Goal: Task Accomplishment & Management: Manage account settings

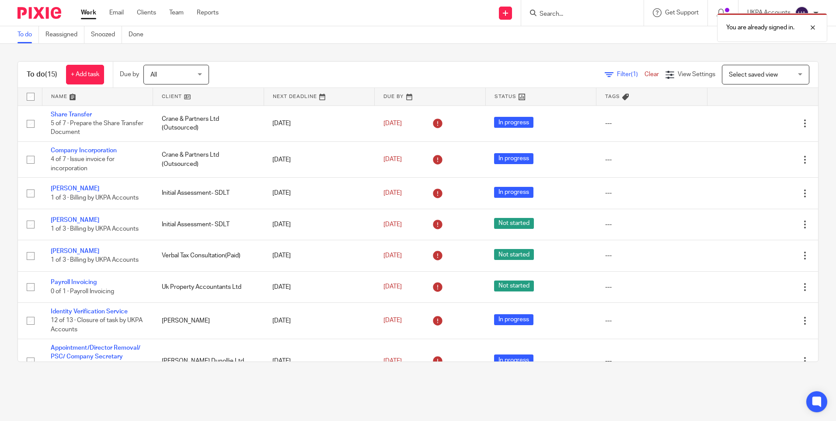
click at [275, 53] on div "To do (15) + Add task Due by All All Today Tomorrow This week Next week This mo…" at bounding box center [418, 211] width 836 height 335
click at [278, 384] on main "To do Reassigned Snoozed Done To do (15) + Add task Due by All All Today Tomorr…" at bounding box center [418, 210] width 836 height 421
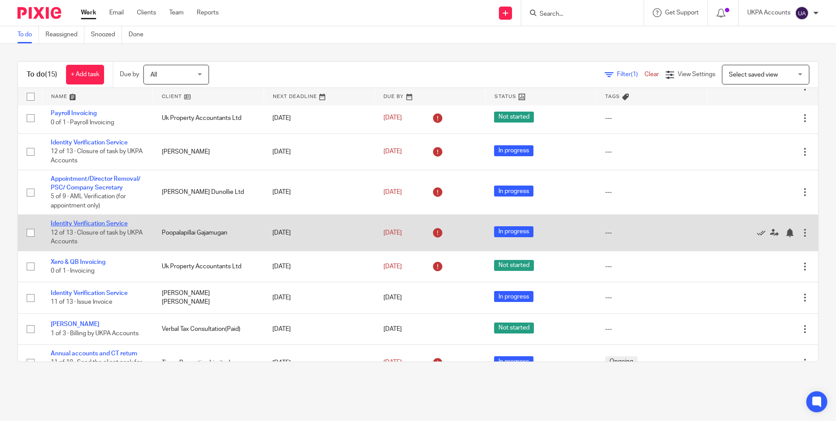
scroll to position [219, 0]
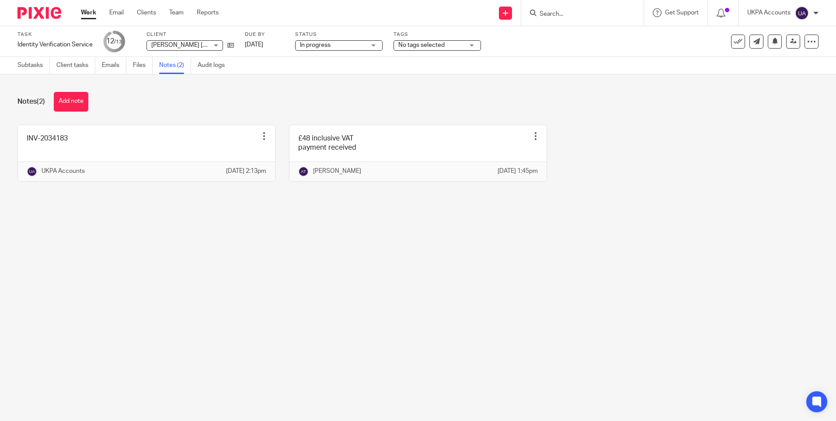
click at [700, 325] on main "Task Identity Verification Service Save Identity Verification Service 12 /13 Cl…" at bounding box center [418, 210] width 836 height 421
click at [74, 100] on button "Add note" at bounding box center [71, 102] width 35 height 20
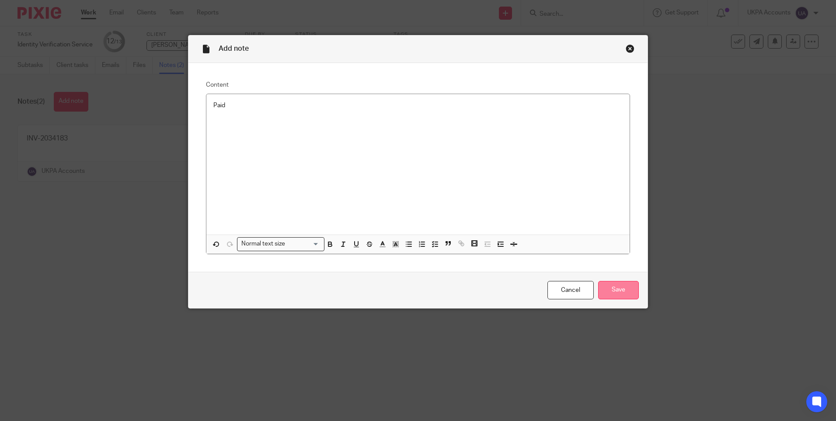
click at [618, 292] on input "Save" at bounding box center [618, 290] width 41 height 19
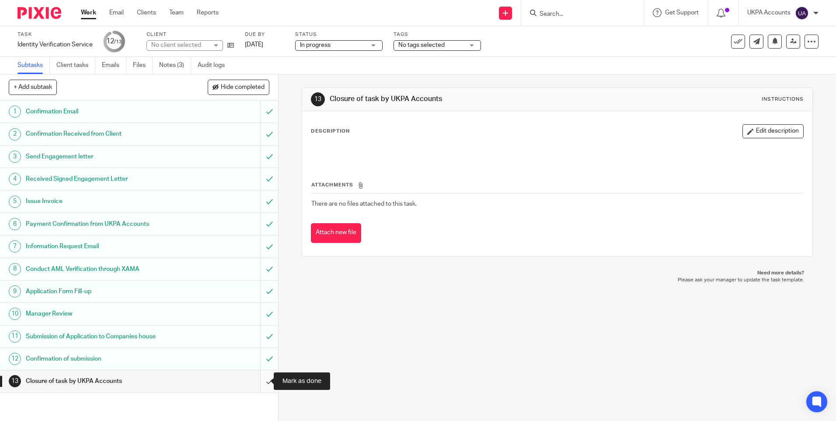
click at [263, 379] on input "submit" at bounding box center [139, 381] width 278 height 22
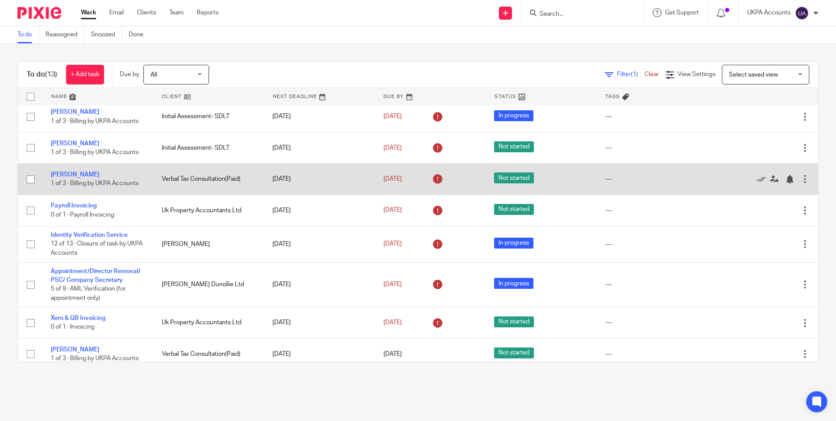
scroll to position [87, 0]
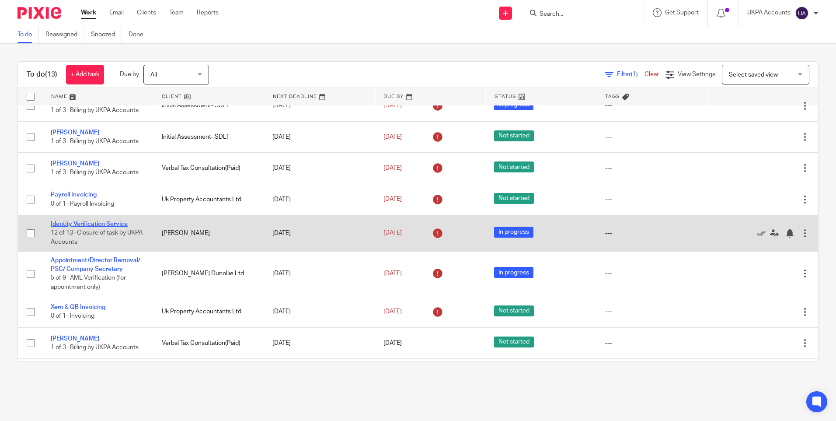
drag, startPoint x: 102, startPoint y: 219, endPoint x: 95, endPoint y: 223, distance: 8.3
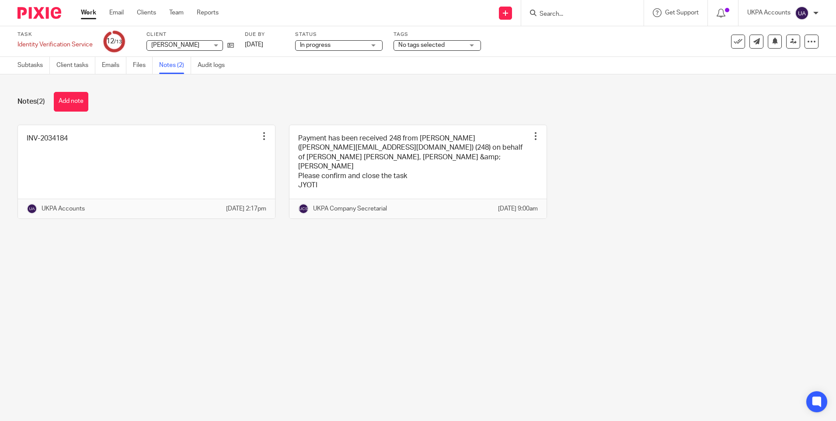
click at [416, 352] on main "Task Identity Verification Service Save Identity Verification Service 12 /13 Cl…" at bounding box center [418, 210] width 836 height 421
click at [533, 338] on main "Task Identity Verification Service Save Identity Verification Service 12 /13 Cl…" at bounding box center [418, 210] width 836 height 421
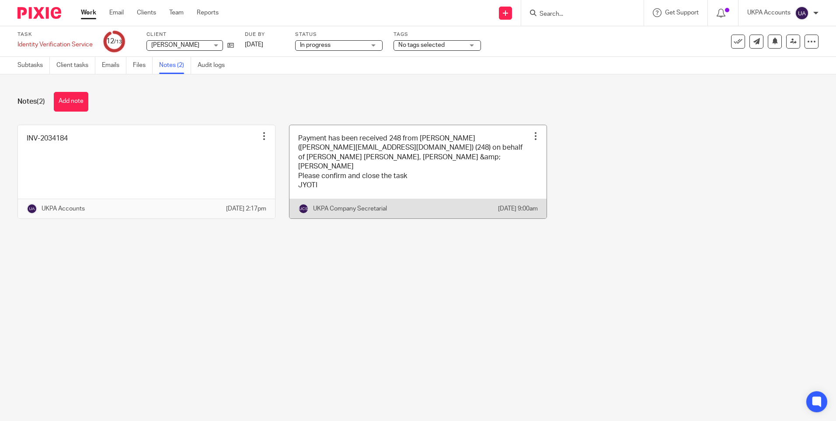
click at [531, 135] on div at bounding box center [535, 136] width 9 height 9
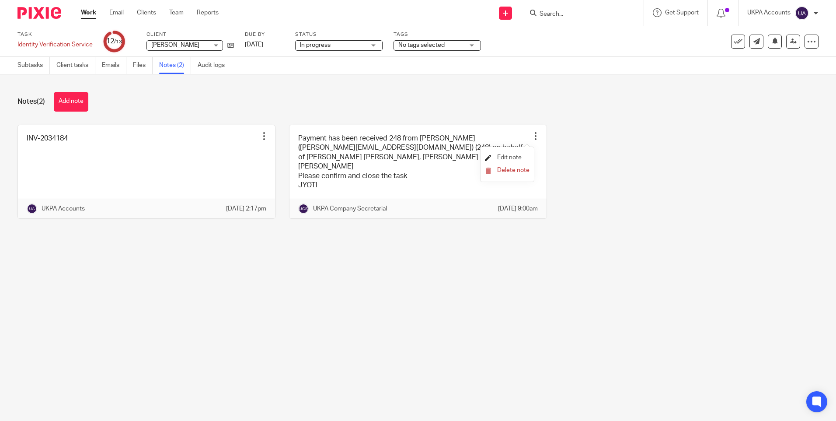
click at [508, 157] on span "Edit note" at bounding box center [509, 157] width 24 height 6
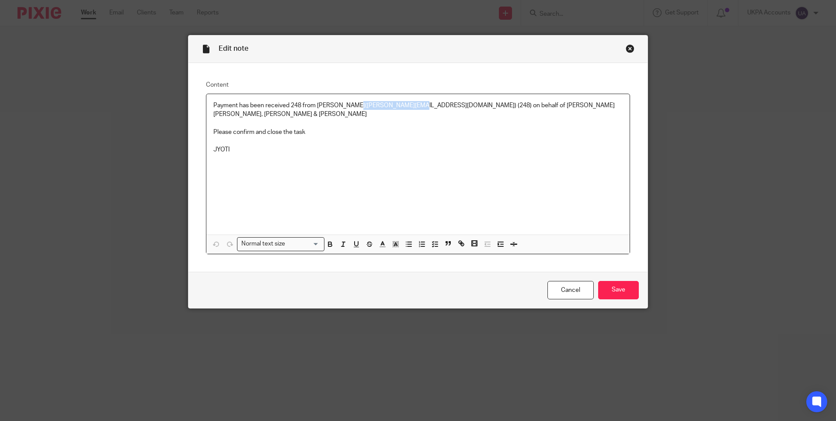
drag, startPoint x: 408, startPoint y: 104, endPoint x: 349, endPoint y: 103, distance: 59.9
click at [349, 103] on p "Payment has been received 248 from [PERSON_NAME]([PERSON_NAME][EMAIL_ADDRESS][D…" at bounding box center [417, 110] width 409 height 18
copy p "[PERSON_NAME][EMAIL_ADDRESS][DOMAIN_NAME]"
click at [627, 46] on div "Close this dialog window" at bounding box center [630, 48] width 9 height 9
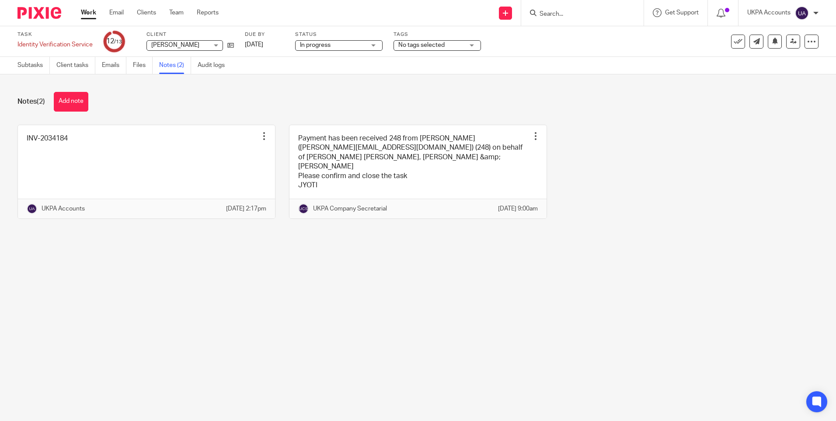
drag, startPoint x: 433, startPoint y: 314, endPoint x: 422, endPoint y: 313, distance: 11.4
click at [429, 314] on main "Task Identity Verification Service Save Identity Verification Service 12 /13 Cl…" at bounding box center [418, 210] width 836 height 421
click at [83, 100] on button "Add note" at bounding box center [71, 102] width 35 height 20
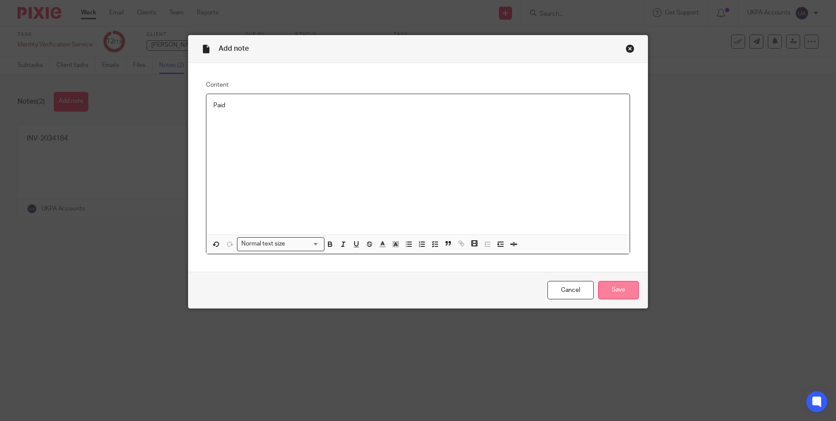
click at [615, 290] on input "Save" at bounding box center [618, 290] width 41 height 19
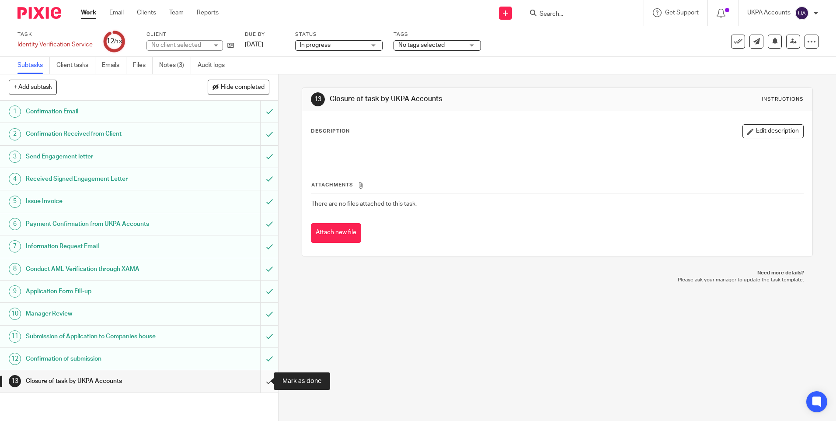
click at [259, 380] on input "submit" at bounding box center [139, 381] width 278 height 22
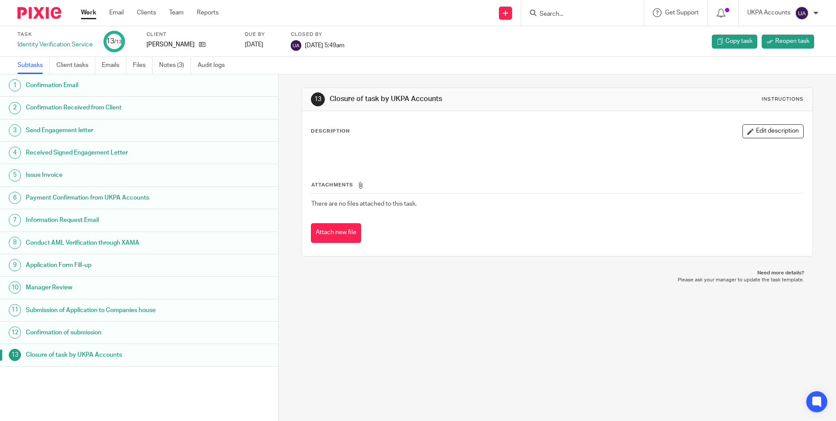
click at [86, 12] on link "Work" at bounding box center [88, 12] width 15 height 9
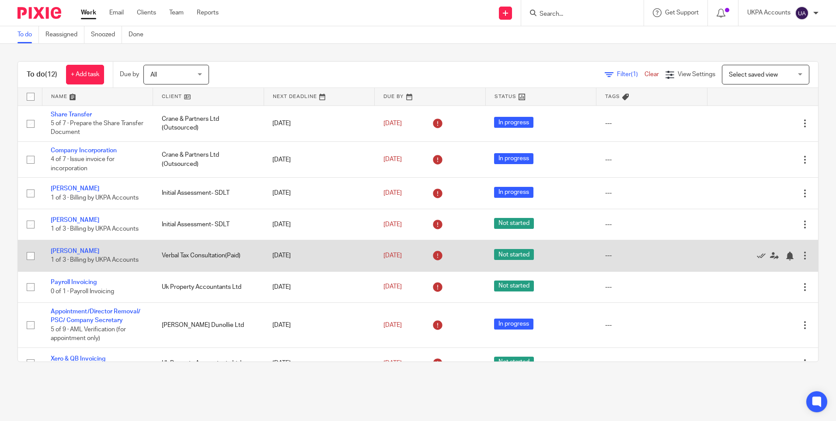
scroll to position [161, 0]
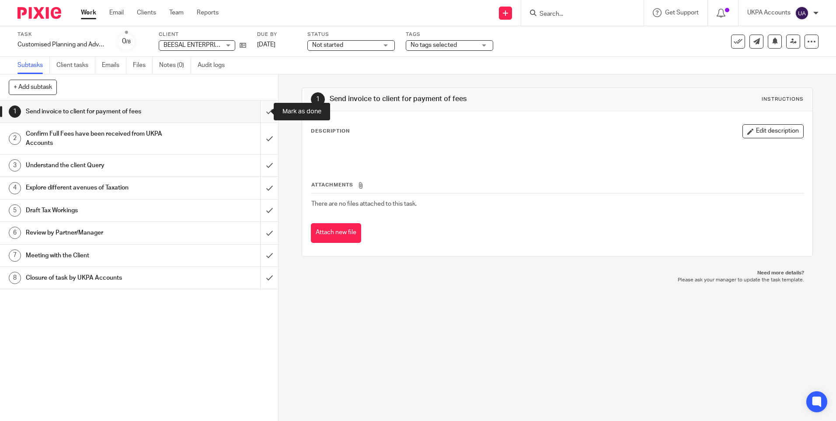
click at [261, 112] on input "submit" at bounding box center [139, 112] width 278 height 22
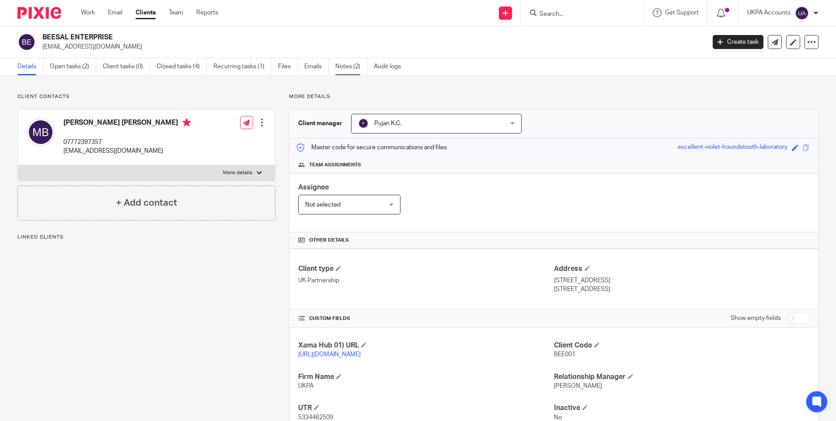
click at [351, 66] on link "Notes (2)" at bounding box center [351, 66] width 32 height 17
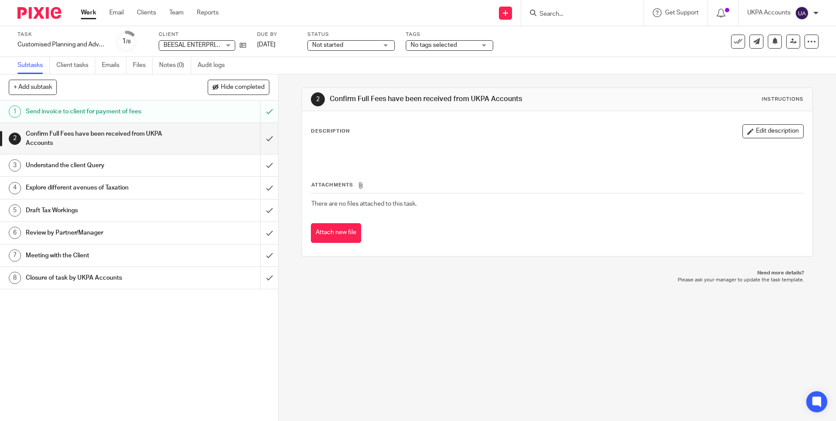
click at [168, 64] on link "Notes (0)" at bounding box center [175, 65] width 32 height 17
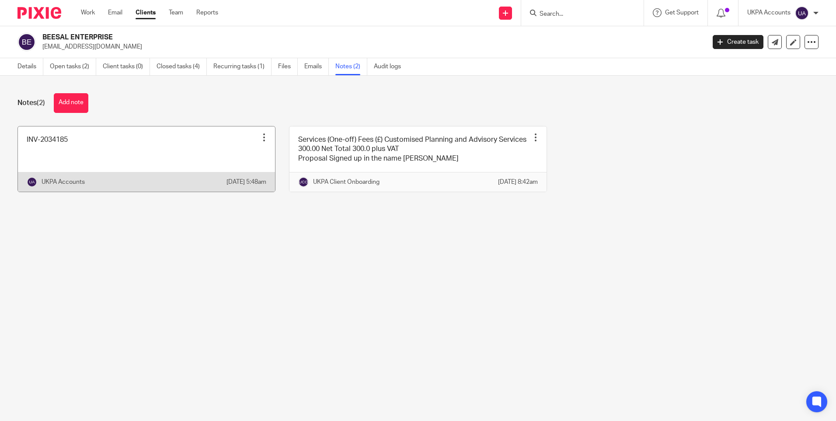
click at [261, 137] on div at bounding box center [264, 137] width 9 height 9
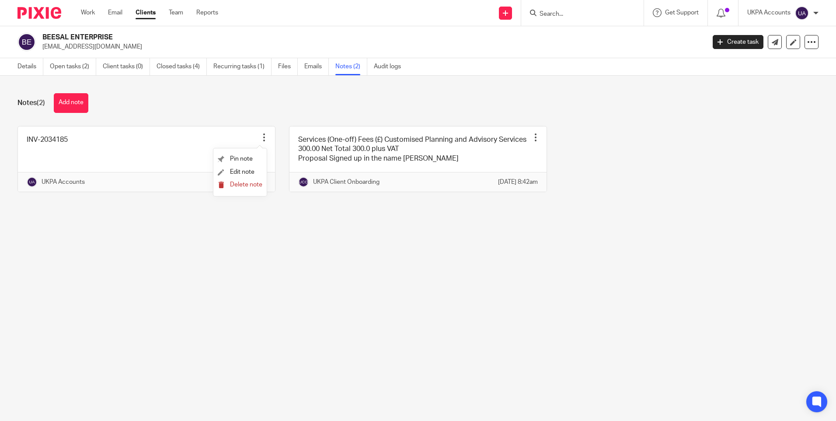
click at [249, 184] on span "Delete note" at bounding box center [246, 185] width 32 height 6
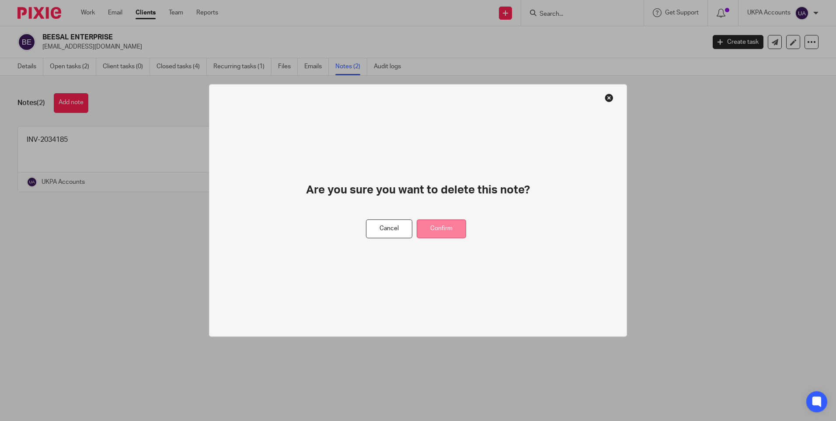
click at [450, 233] on button "Confirm" at bounding box center [441, 229] width 49 height 19
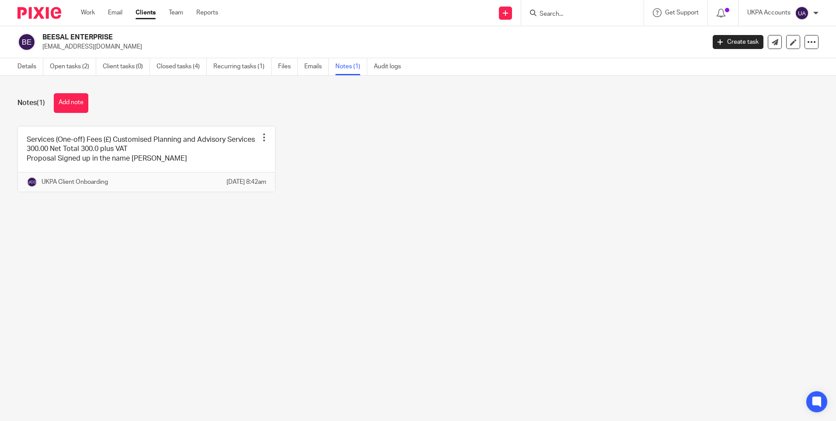
click at [414, 269] on main "BEESAL ENTERPRISE [EMAIL_ADDRESS][DOMAIN_NAME] Create task Update from Companie…" at bounding box center [418, 210] width 836 height 421
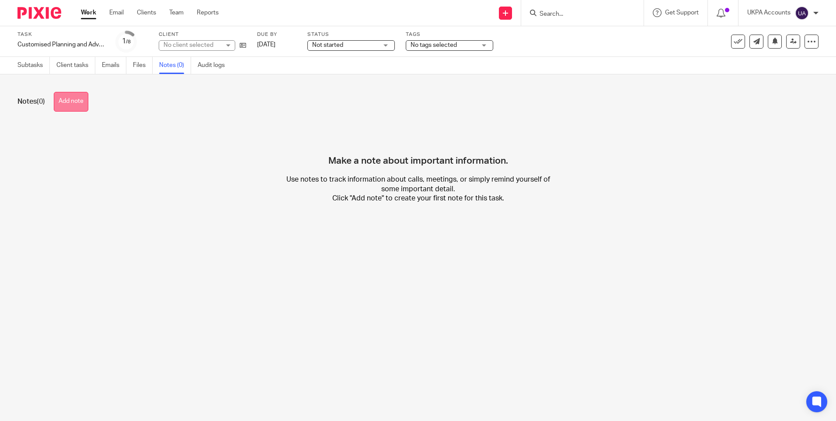
click at [83, 104] on button "Add note" at bounding box center [71, 102] width 35 height 20
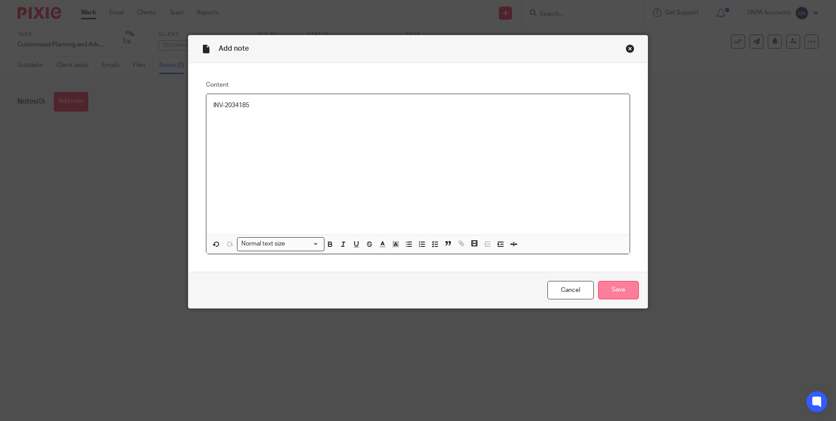
click at [617, 286] on input "Save" at bounding box center [618, 290] width 41 height 19
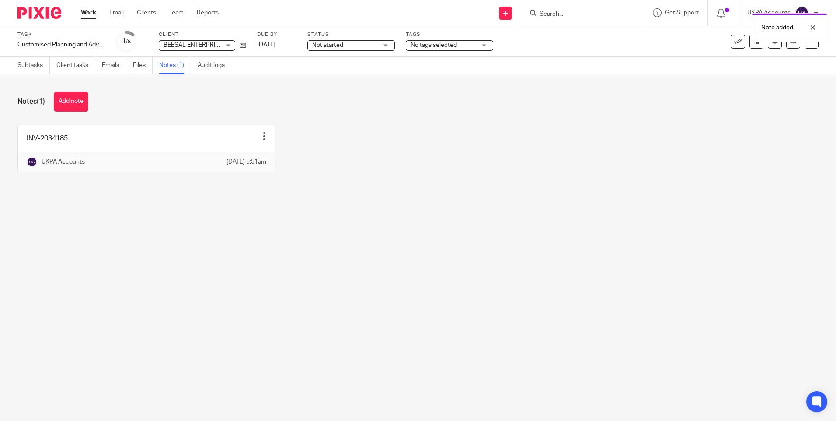
click at [216, 279] on main "Task Customised Planning and Advisory Services Save Customised Planning and Adv…" at bounding box center [418, 210] width 836 height 421
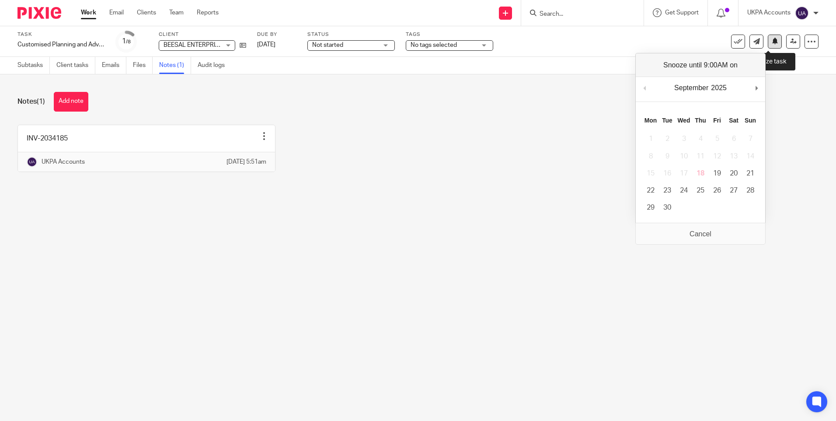
click at [770, 45] on button at bounding box center [775, 42] width 14 height 14
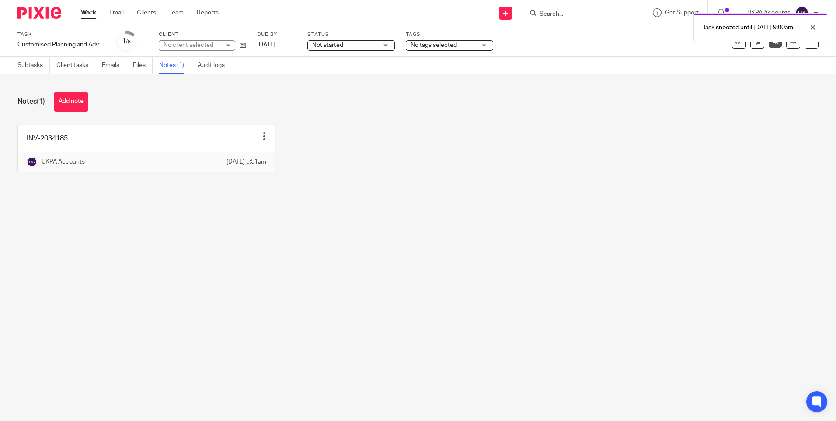
click at [90, 13] on link "Work" at bounding box center [88, 12] width 15 height 9
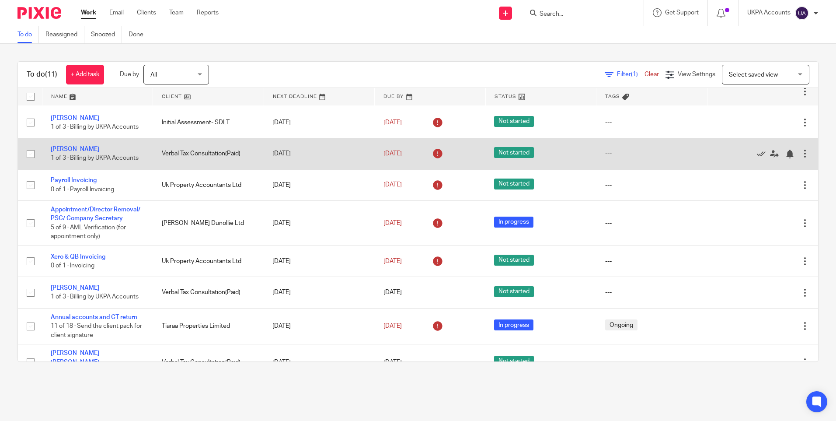
scroll to position [116, 0]
